Goal: Task Accomplishment & Management: Use online tool/utility

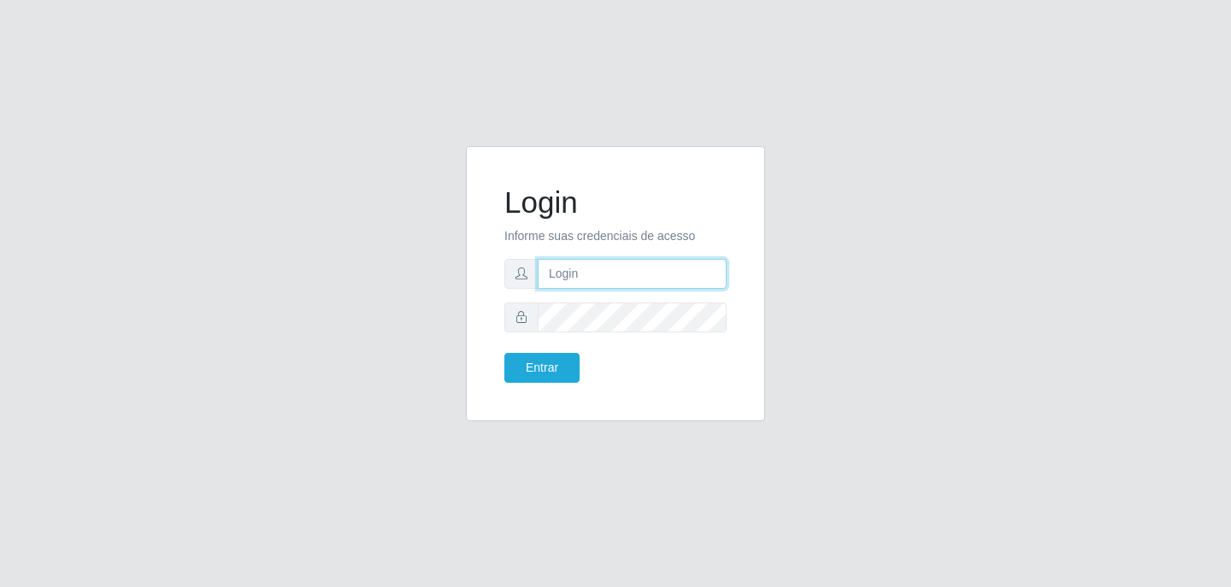
click at [585, 264] on input "text" at bounding box center [632, 274] width 189 height 30
type input "[PERSON_NAME]"
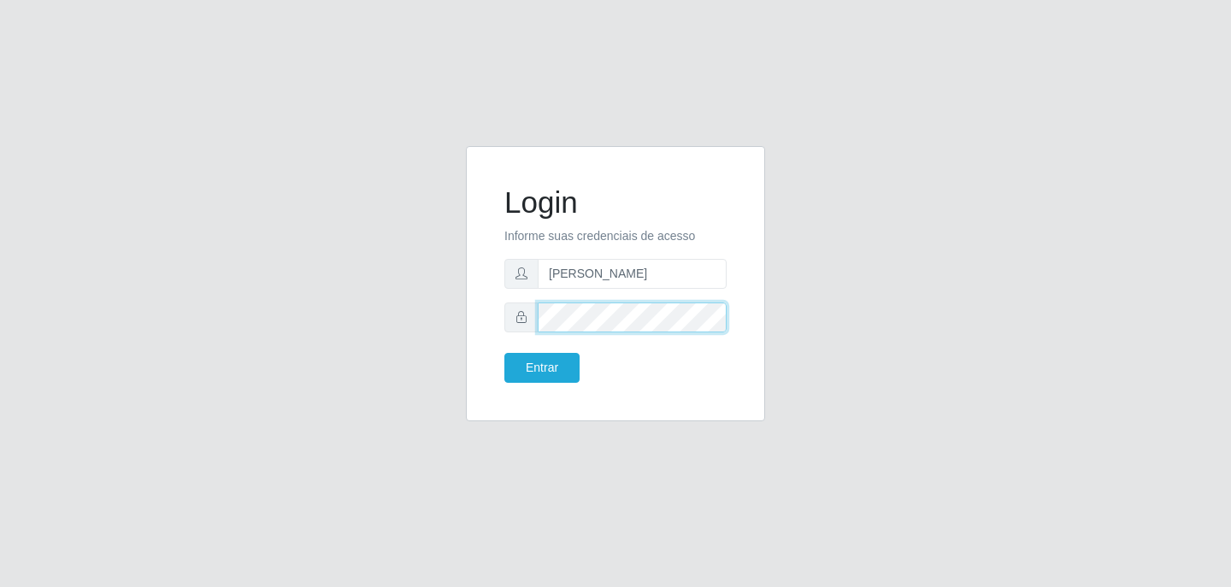
click at [504, 353] on button "Entrar" at bounding box center [541, 368] width 75 height 30
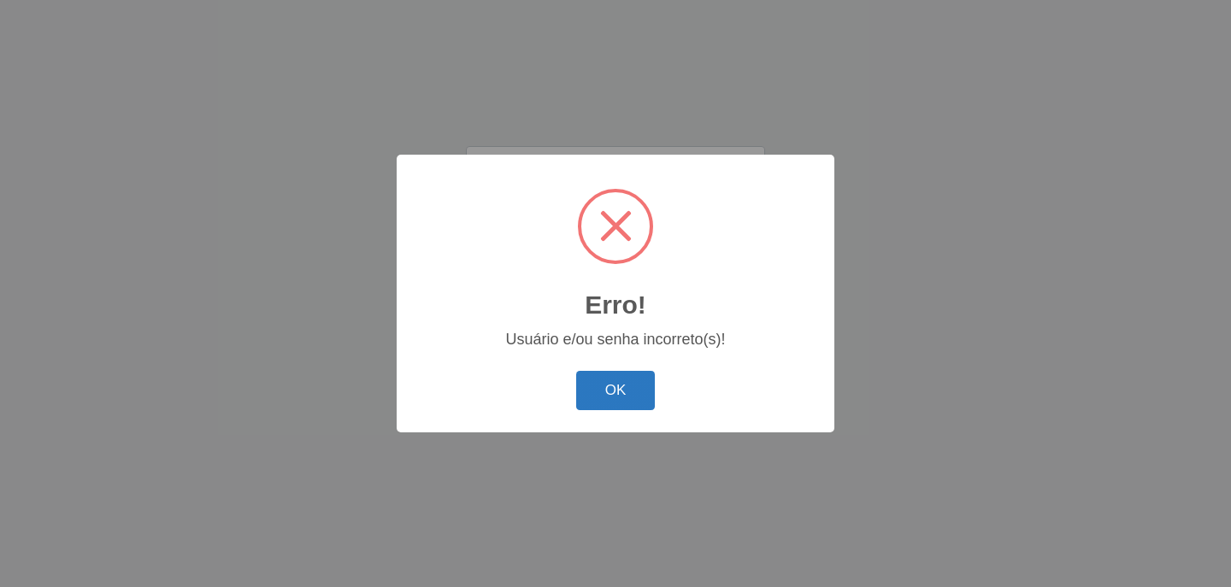
click at [608, 380] on button "OK" at bounding box center [616, 391] width 80 height 40
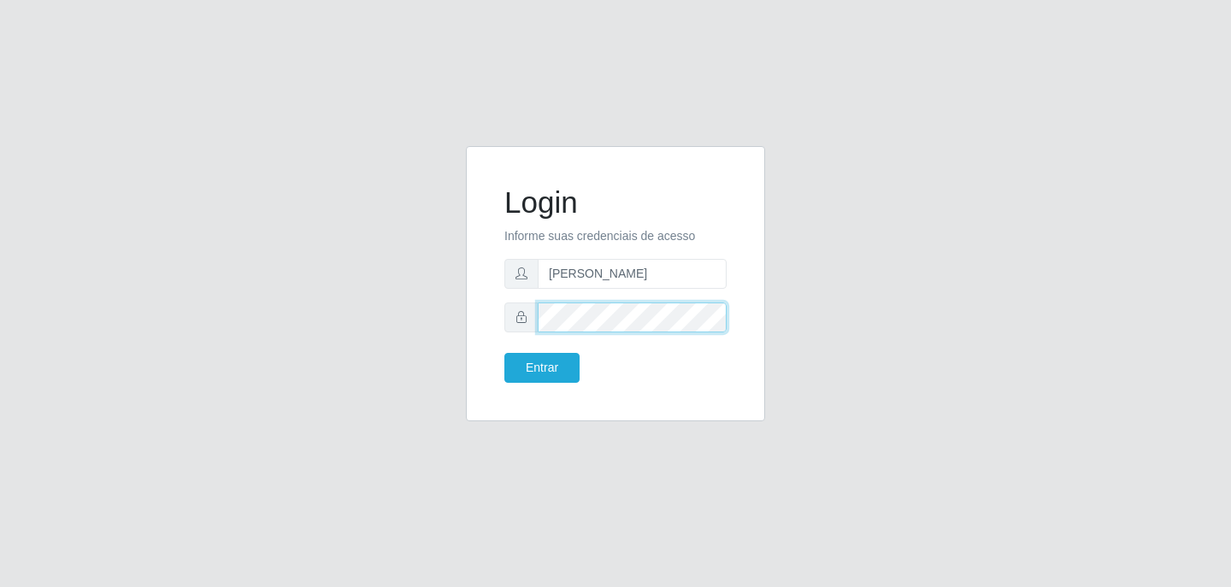
click at [528, 324] on div at bounding box center [615, 318] width 222 height 30
click at [504, 353] on button "Entrar" at bounding box center [541, 368] width 75 height 30
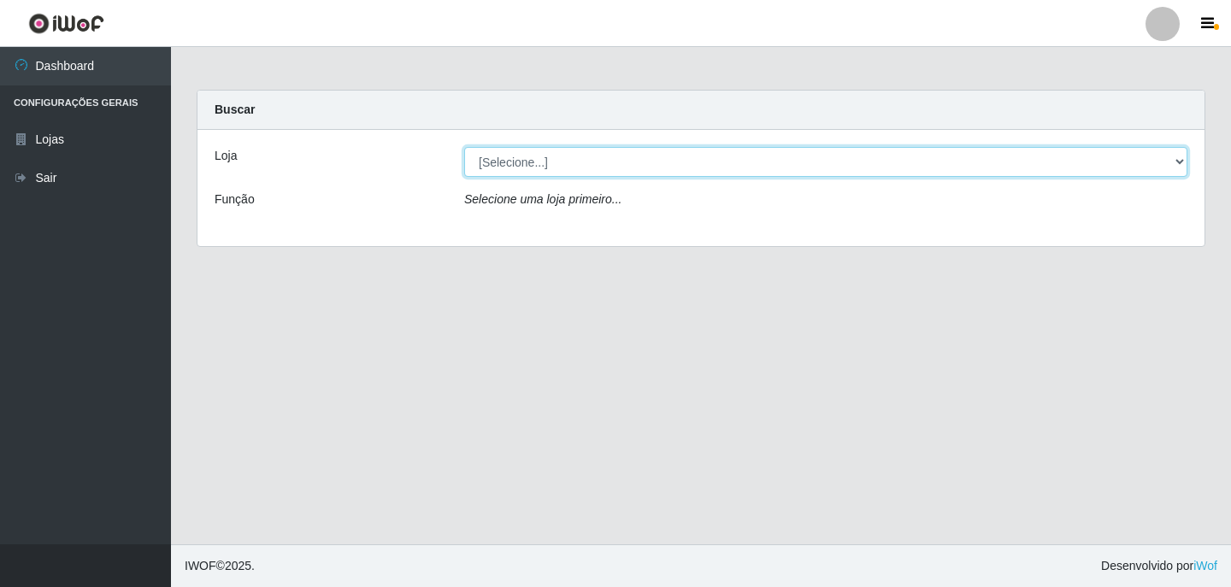
click at [545, 170] on select "[Selecione...] Ideal - Conceição" at bounding box center [825, 162] width 723 height 30
select select "231"
click at [464, 147] on select "[Selecione...] Ideal - Conceição" at bounding box center [825, 162] width 723 height 30
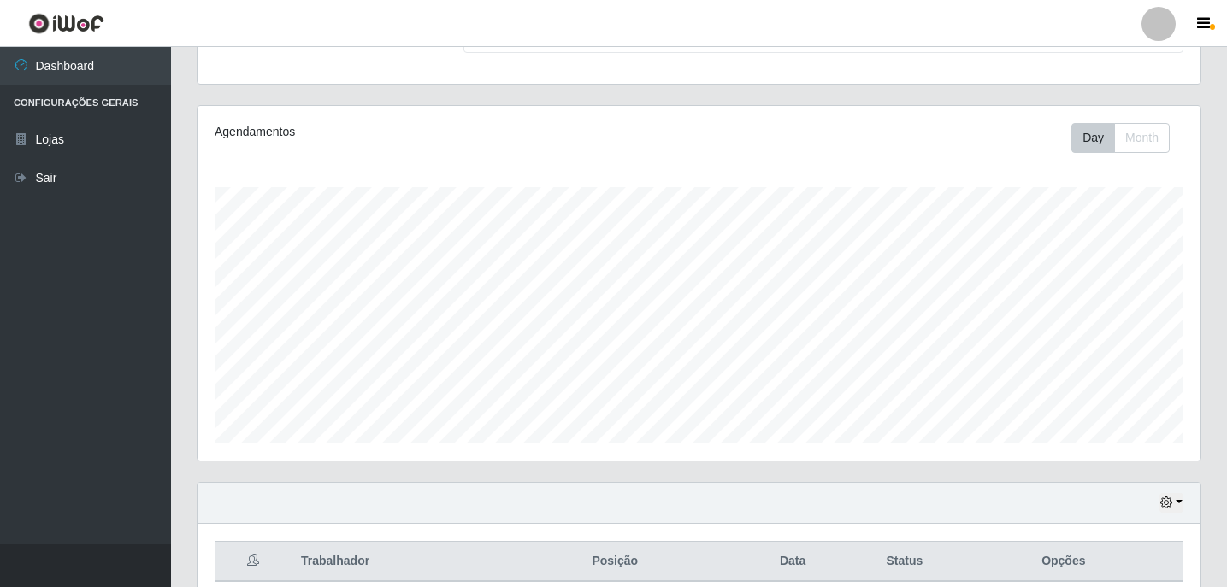
scroll to position [513, 0]
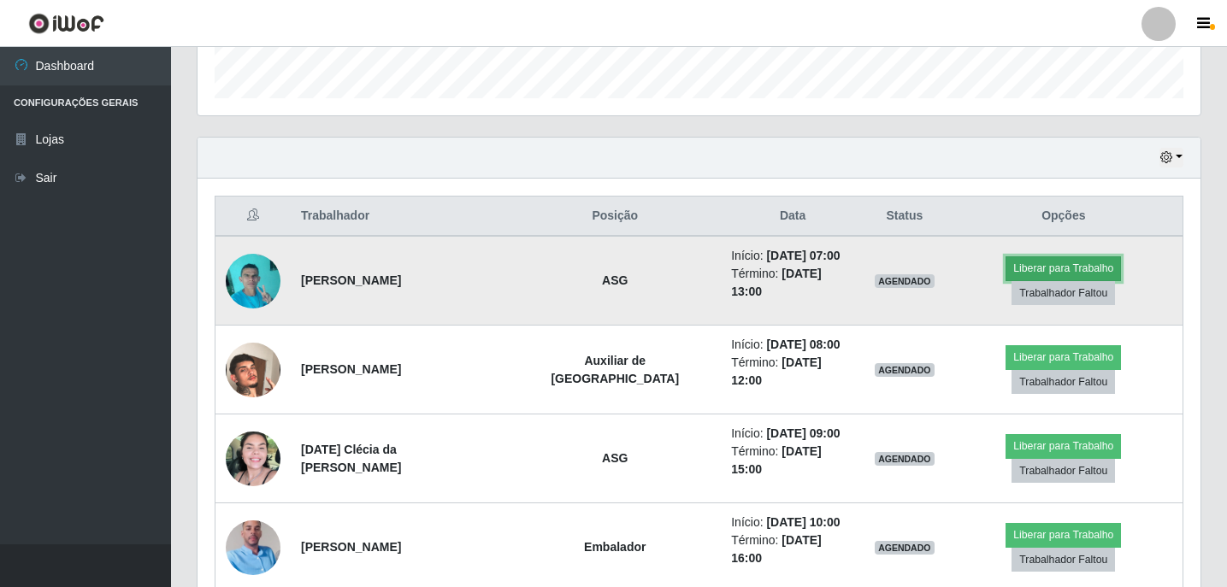
click at [1005, 269] on button "Liberar para Trabalho" at bounding box center [1062, 268] width 115 height 24
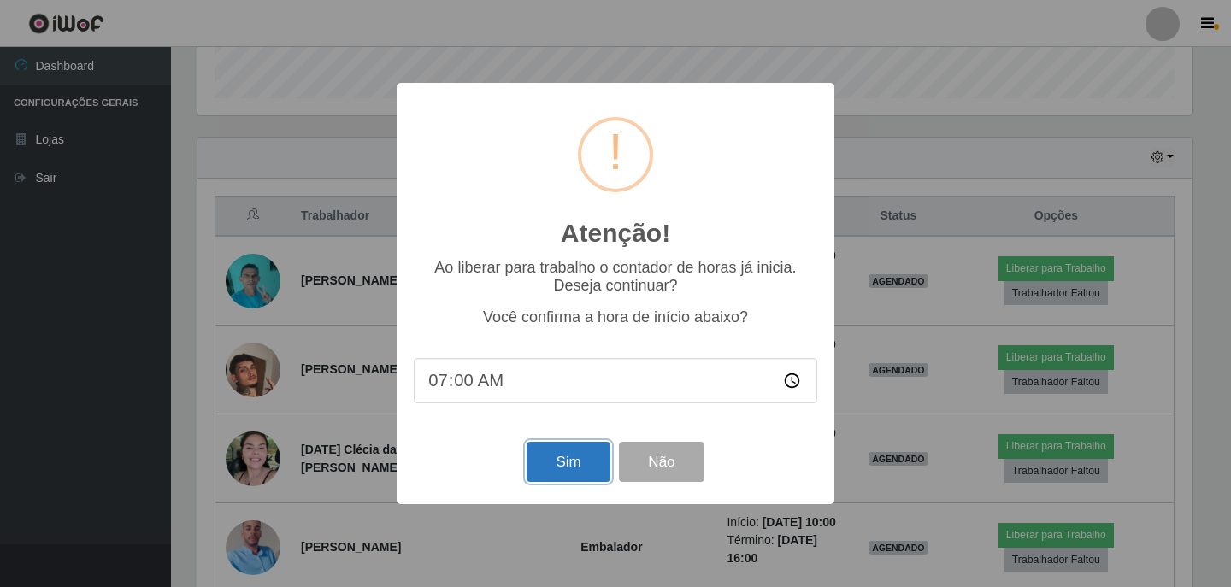
click at [562, 465] on button "Sim" at bounding box center [568, 462] width 83 height 40
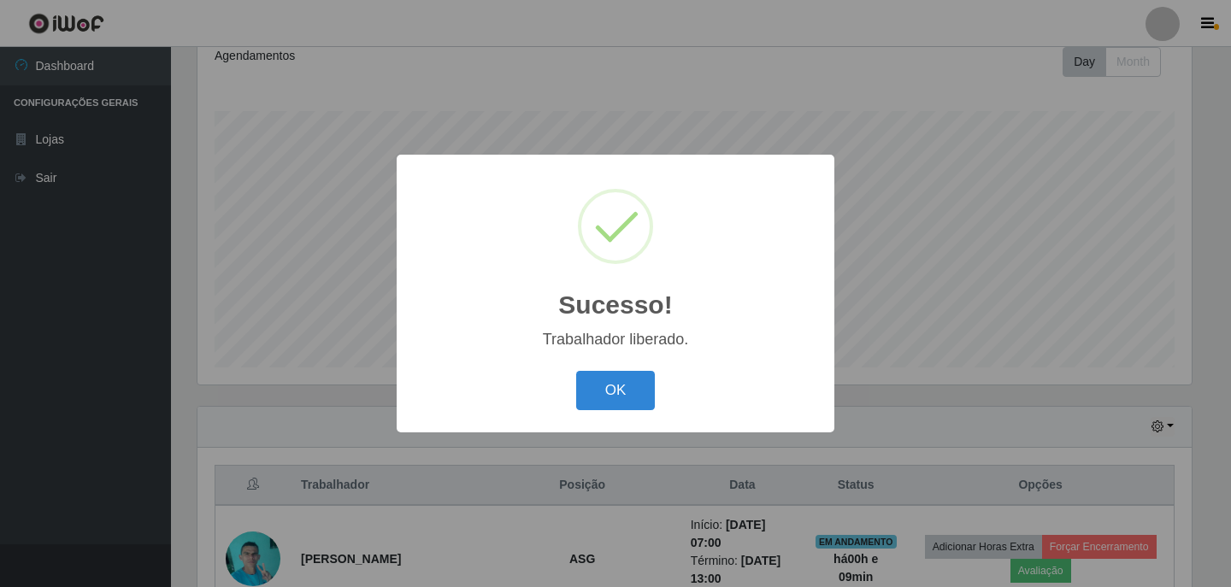
click at [1159, 40] on div "Sucesso! × Trabalhador liberado. OK Cancel" at bounding box center [615, 293] width 1231 height 587
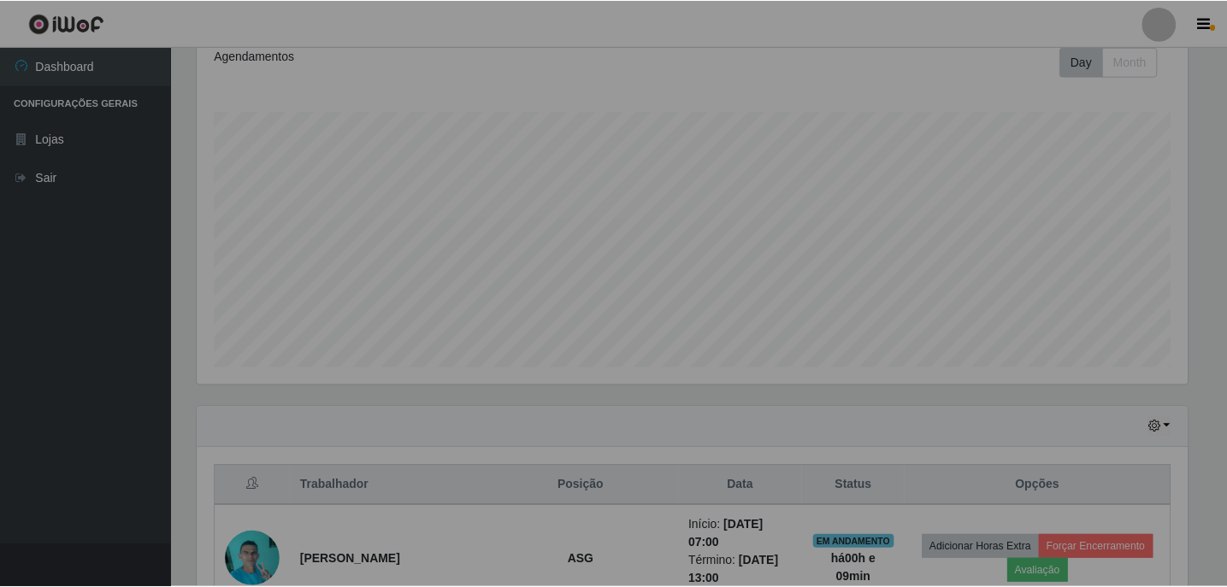
scroll to position [355, 1003]
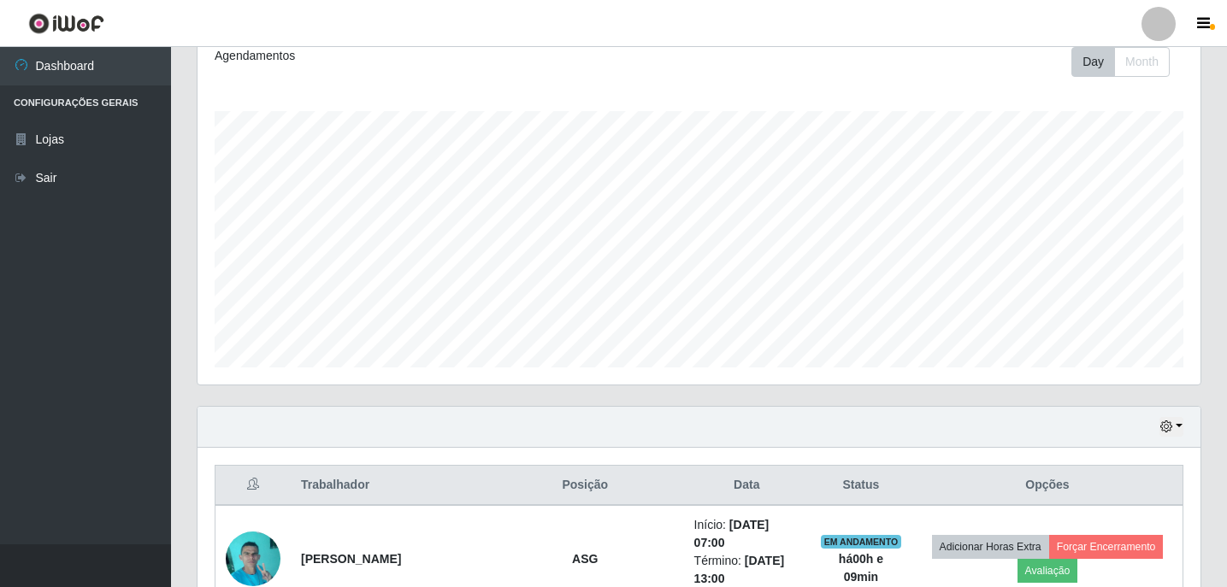
click at [1169, 27] on div at bounding box center [1158, 24] width 34 height 34
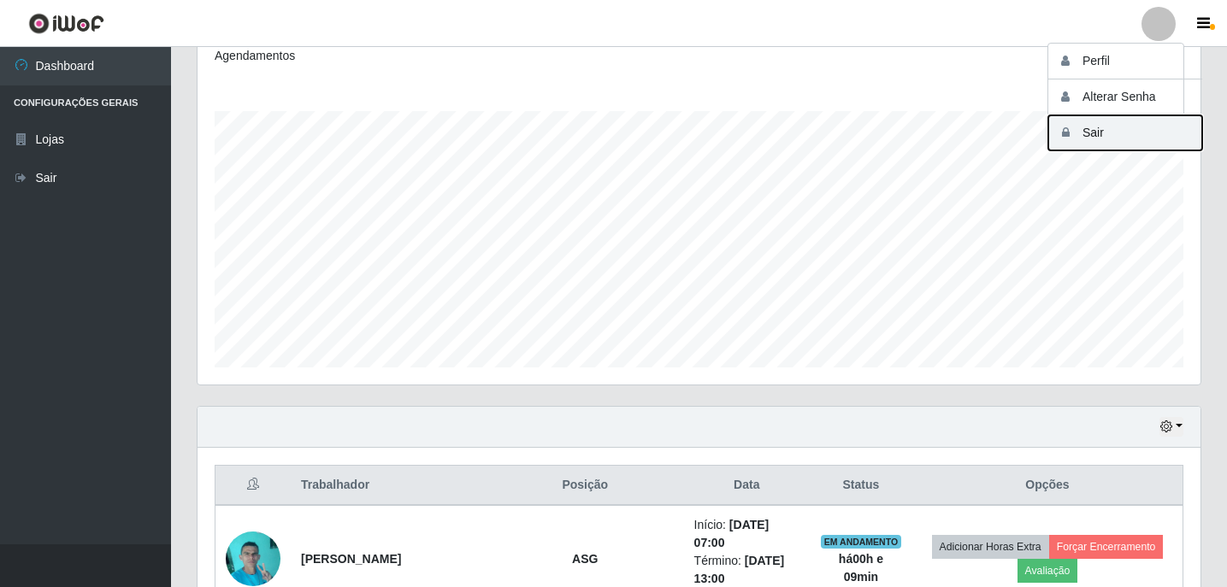
click at [1107, 127] on button "Sair" at bounding box center [1125, 132] width 154 height 35
